Goal: Transaction & Acquisition: Purchase product/service

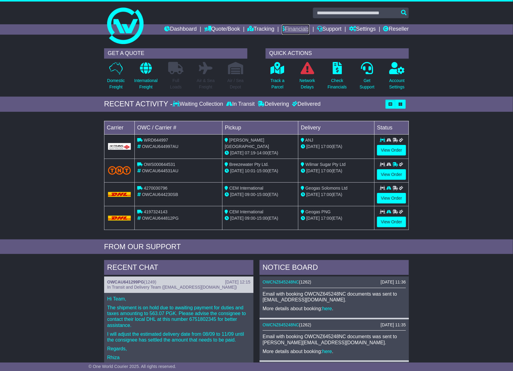
click at [299, 31] on link "Financials" at bounding box center [296, 29] width 28 height 10
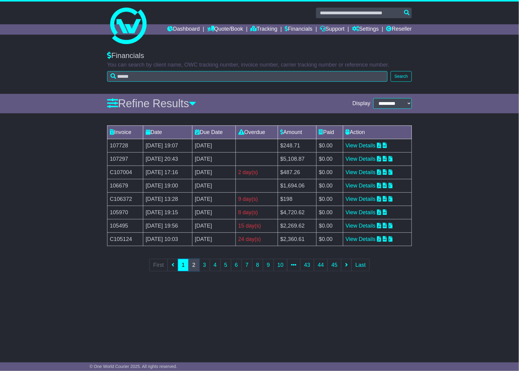
click at [194, 267] on link "2" at bounding box center [194, 265] width 11 height 12
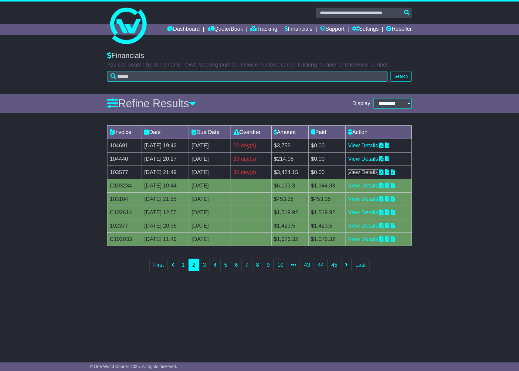
click at [363, 174] on link "View Details" at bounding box center [363, 172] width 30 height 6
click at [370, 161] on link "View Details" at bounding box center [363, 159] width 30 height 6
click at [182, 267] on link "1" at bounding box center [183, 265] width 11 height 12
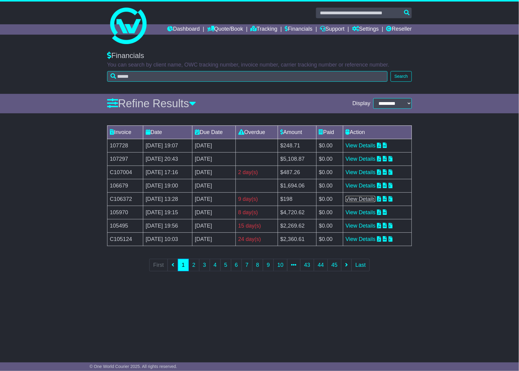
click at [371, 200] on link "View Details" at bounding box center [361, 199] width 30 height 6
click at [362, 174] on link "View Details" at bounding box center [361, 172] width 30 height 6
click at [302, 28] on link "Financials" at bounding box center [299, 29] width 28 height 10
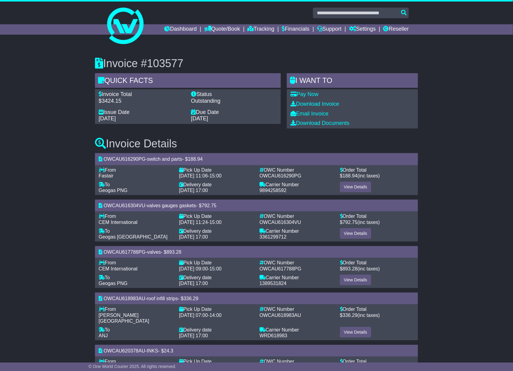
click at [304, 91] on div "Pay Now" at bounding box center [353, 94] width 124 height 7
click at [303, 94] on link "Pay Now" at bounding box center [305, 94] width 28 height 6
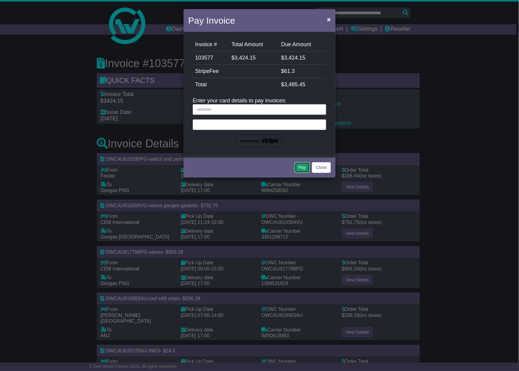
click at [299, 165] on button "Pay" at bounding box center [302, 167] width 15 height 11
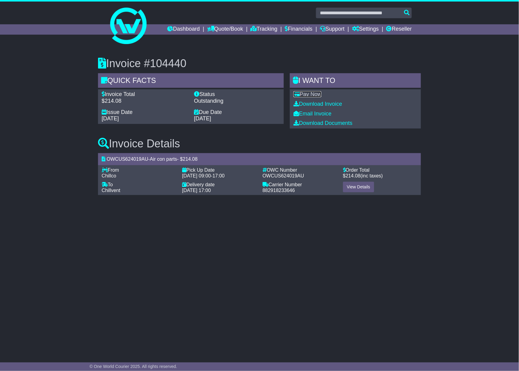
click at [312, 94] on link "Pay Now" at bounding box center [308, 94] width 28 height 6
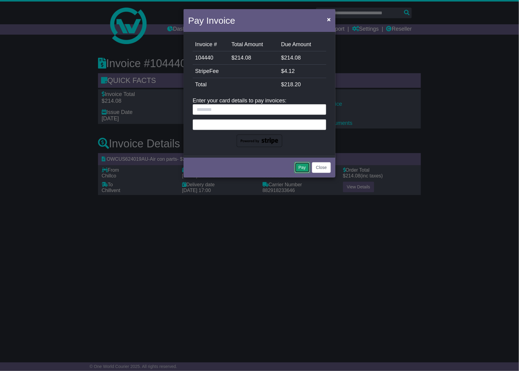
click at [299, 165] on button "Pay" at bounding box center [302, 167] width 15 height 11
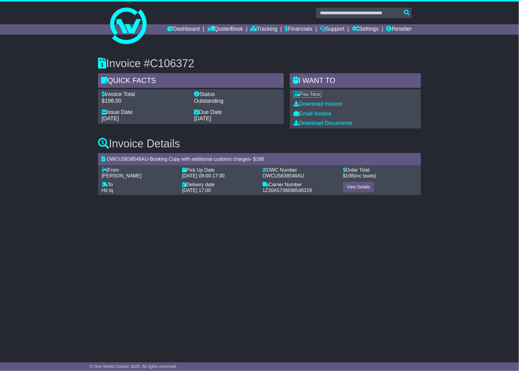
click at [314, 92] on link "Pay Now" at bounding box center [308, 94] width 28 height 6
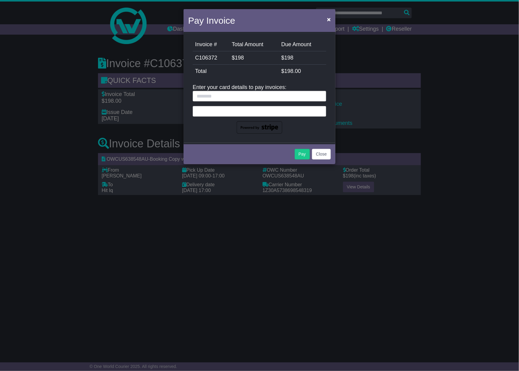
click at [222, 108] on iframe at bounding box center [260, 110] width 126 height 5
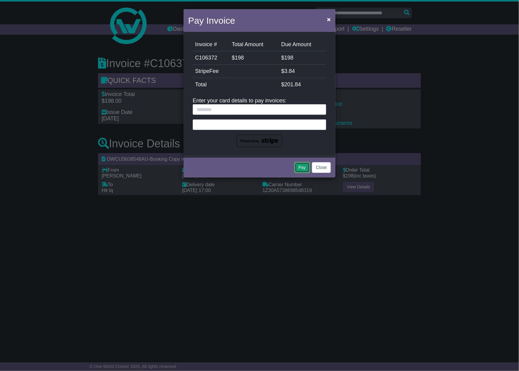
click at [299, 169] on button "Pay" at bounding box center [302, 167] width 15 height 11
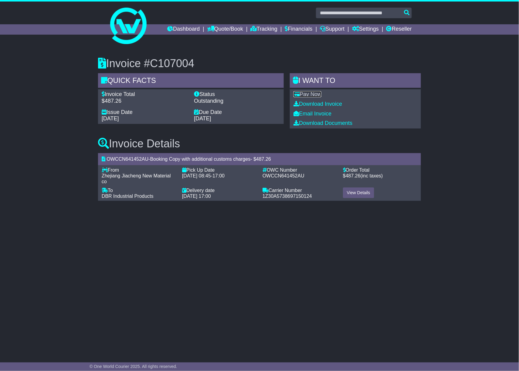
click at [306, 94] on link "Pay Now" at bounding box center [308, 94] width 28 height 6
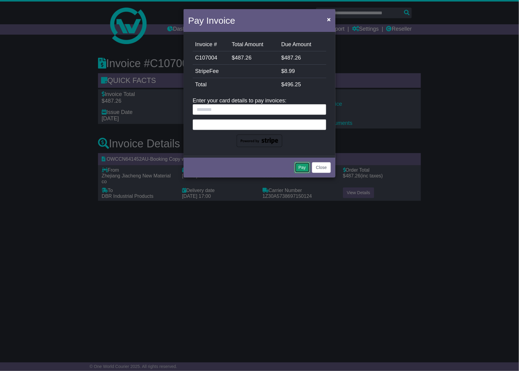
click at [298, 166] on button "Pay" at bounding box center [302, 167] width 15 height 11
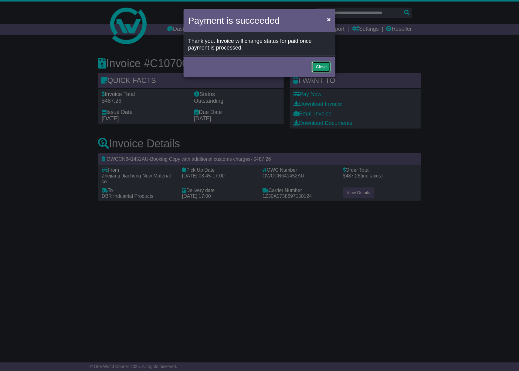
click at [324, 66] on button "Close" at bounding box center [321, 67] width 19 height 11
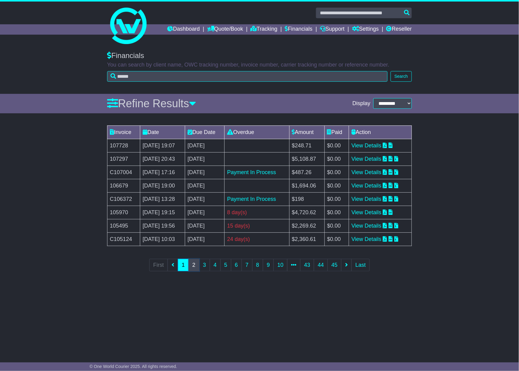
click at [195, 268] on link "2" at bounding box center [194, 265] width 11 height 12
